Goal: Information Seeking & Learning: Learn about a topic

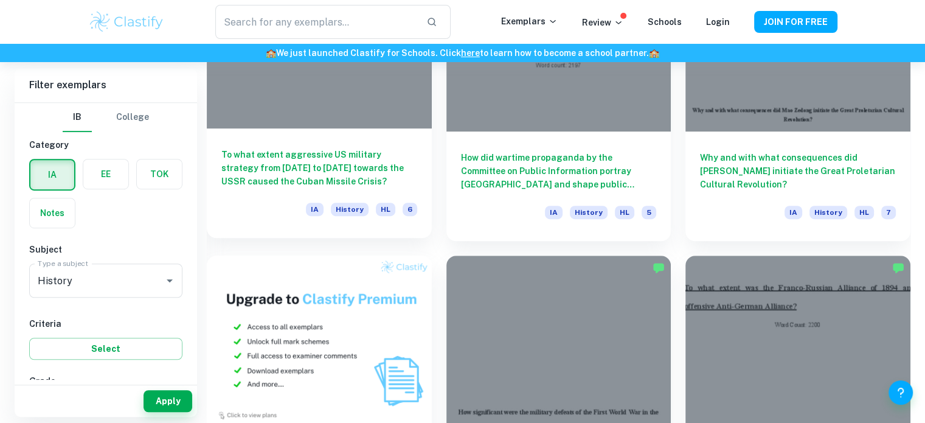
scroll to position [737, 0]
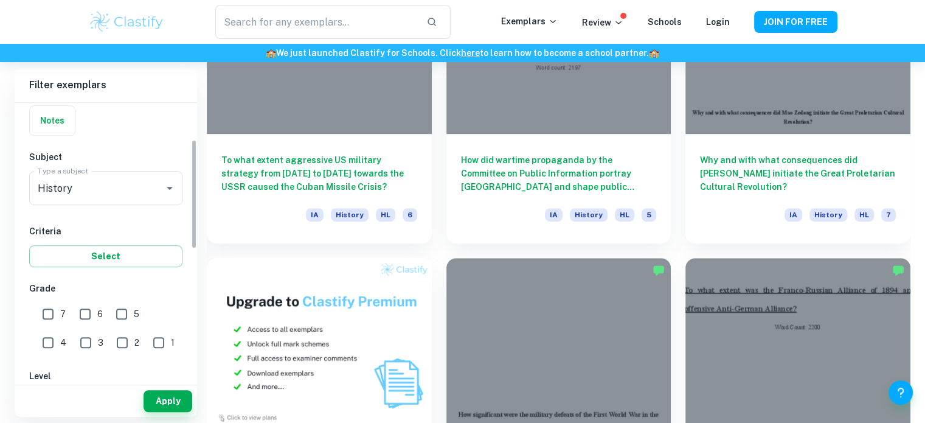
drag, startPoint x: 198, startPoint y: 226, endPoint x: 202, endPoint y: 243, distance: 17.6
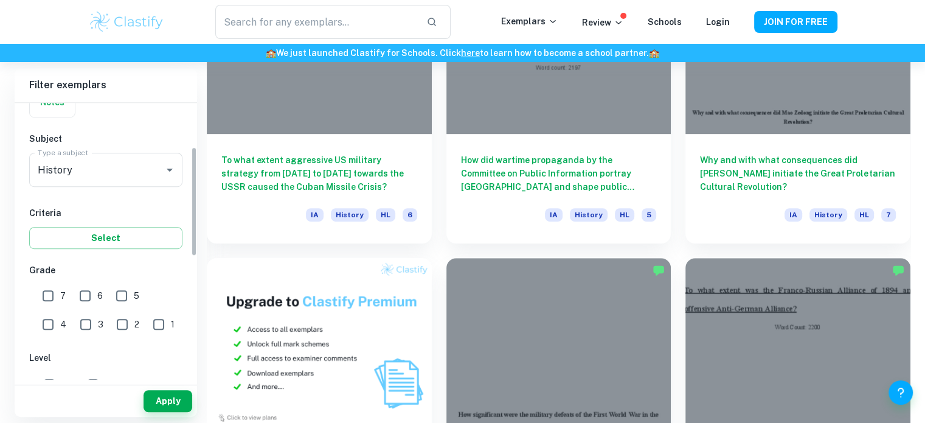
click at [46, 297] on input "7" at bounding box center [48, 295] width 24 height 24
checkbox input "true"
click at [173, 396] on button "Apply" at bounding box center [168, 401] width 49 height 22
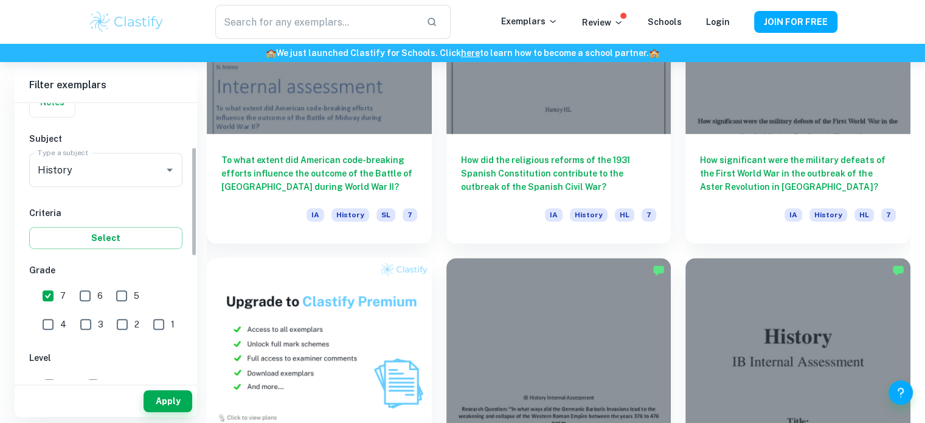
click at [193, 261] on div "IB College Category IA EE TOK Notes Subject Type a subject History Type a subje…" at bounding box center [106, 343] width 183 height 703
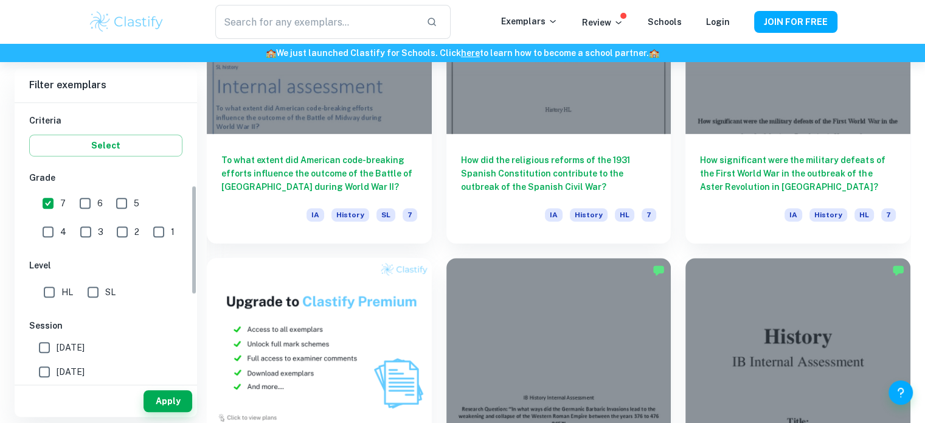
drag, startPoint x: 193, startPoint y: 248, endPoint x: 199, endPoint y: 286, distance: 38.8
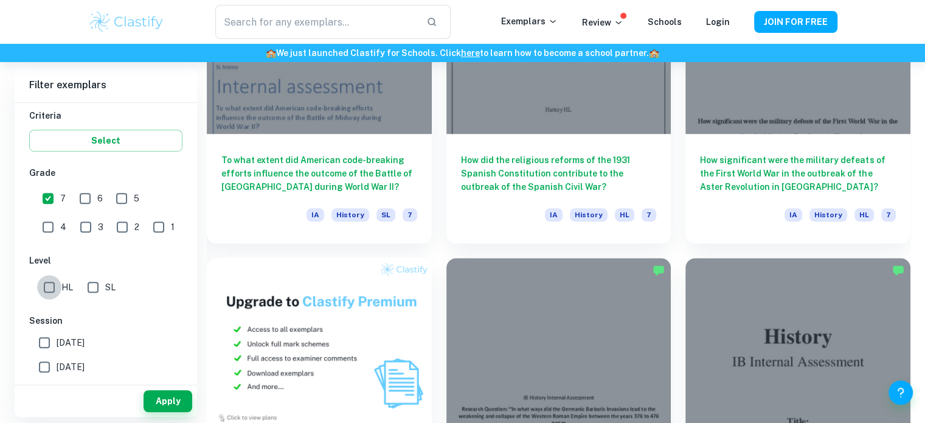
click at [46, 287] on input "HL" at bounding box center [49, 287] width 24 height 24
checkbox input "true"
click at [173, 398] on button "Apply" at bounding box center [168, 401] width 49 height 22
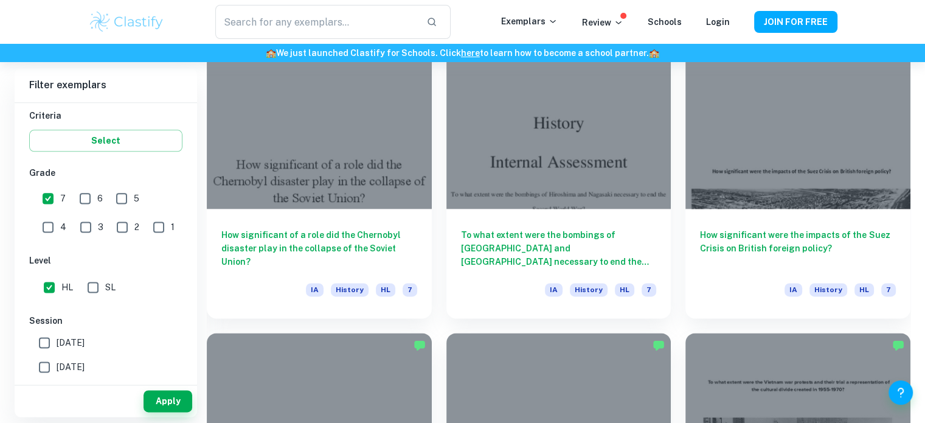
scroll to position [1562, 0]
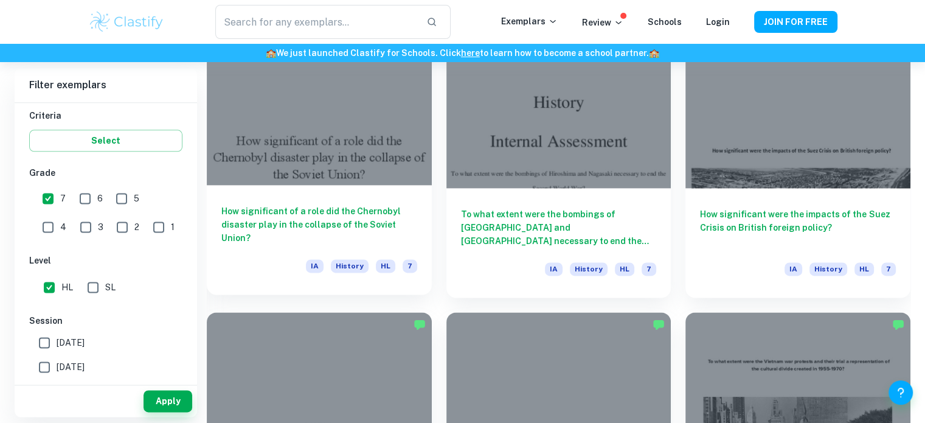
click at [290, 178] on div at bounding box center [319, 100] width 225 height 169
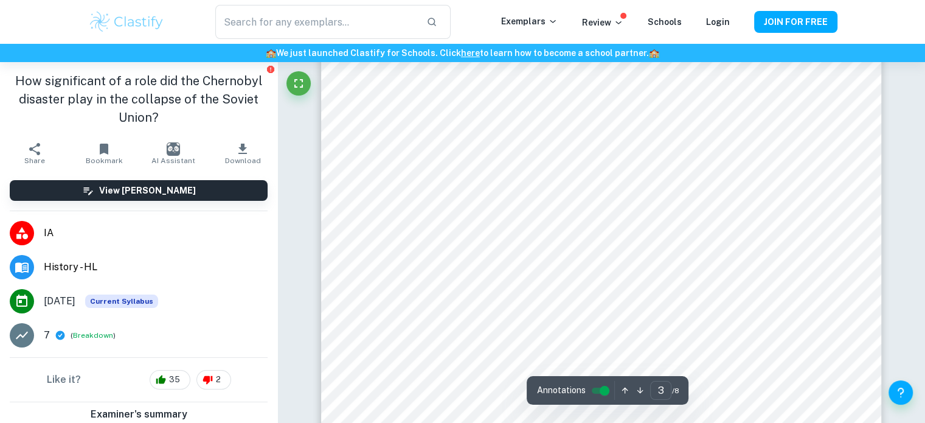
scroll to position [2034, 0]
type input "5"
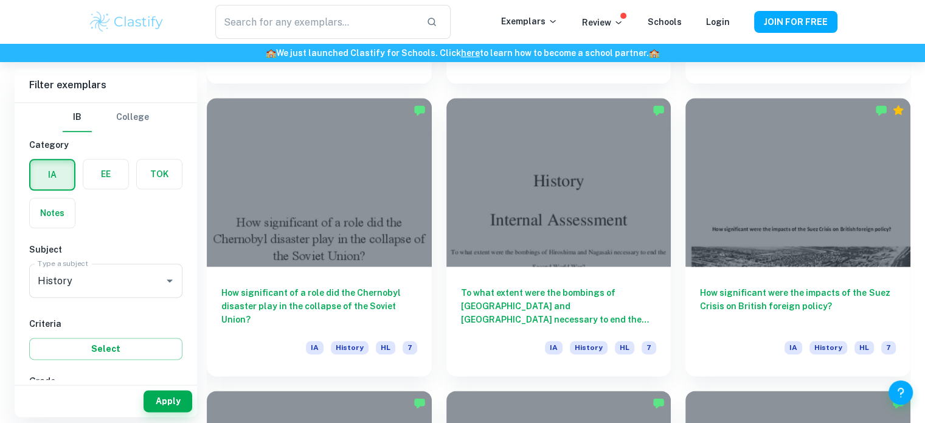
scroll to position [1490, 0]
